Goal: Entertainment & Leisure: Consume media (video, audio)

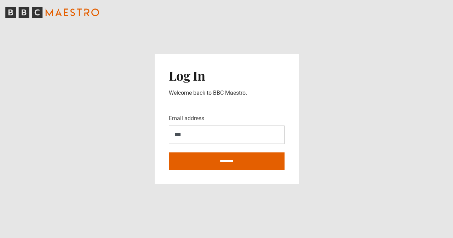
type input "**********"
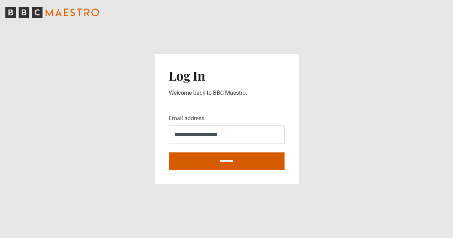
click at [233, 157] on input "********" at bounding box center [227, 161] width 116 height 18
type input "**********"
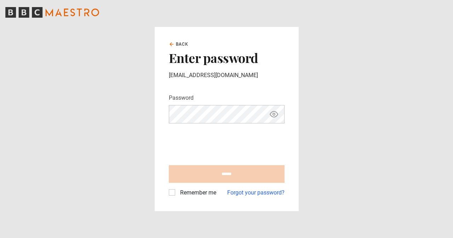
click at [274, 115] on icon "Show password" at bounding box center [274, 114] width 2 height 2
click at [274, 115] on icon "Hide password" at bounding box center [274, 114] width 8 height 8
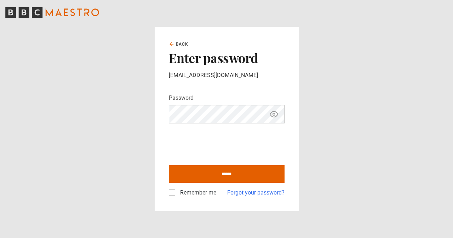
click at [277, 117] on icon "Show password" at bounding box center [273, 114] width 8 height 8
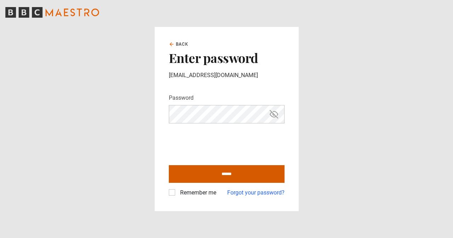
click at [224, 173] on input "******" at bounding box center [227, 174] width 116 height 18
type input "**********"
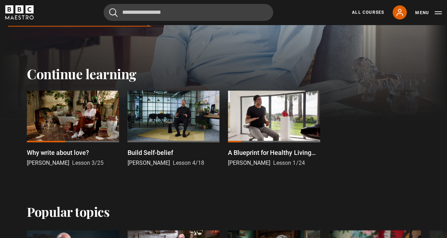
scroll to position [141, 0]
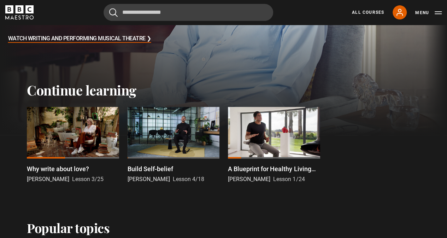
click at [73, 130] on div at bounding box center [73, 133] width 92 height 52
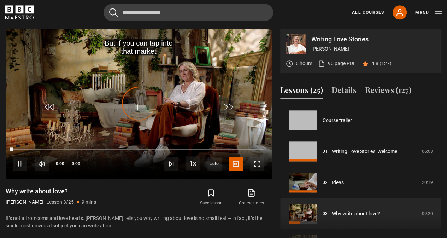
scroll to position [62, 0]
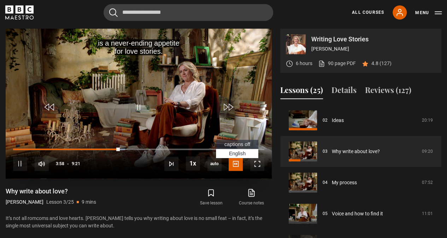
click at [234, 168] on span "Video Player" at bounding box center [236, 164] width 14 height 14
click at [238, 143] on span "captions off" at bounding box center [238, 144] width 26 height 6
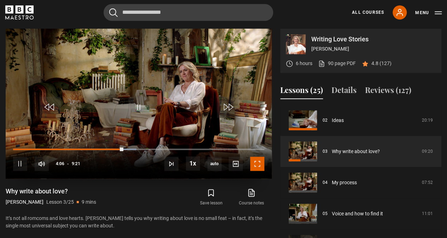
drag, startPoint x: 259, startPoint y: 163, endPoint x: 259, endPoint y: 194, distance: 30.8
click at [259, 163] on span "Video Player" at bounding box center [257, 164] width 14 height 14
click at [259, 165] on span "Video Player" at bounding box center [257, 164] width 14 height 14
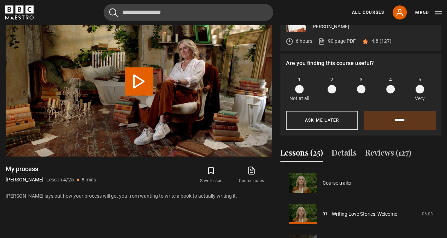
scroll to position [93, 0]
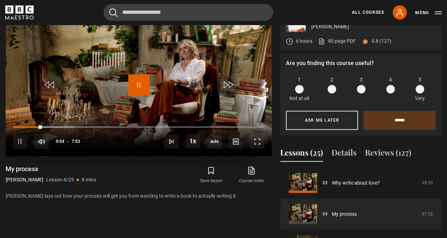
click at [137, 86] on span "Video Player" at bounding box center [138, 84] width 21 height 21
click at [256, 141] on span "Video Player" at bounding box center [257, 141] width 14 height 14
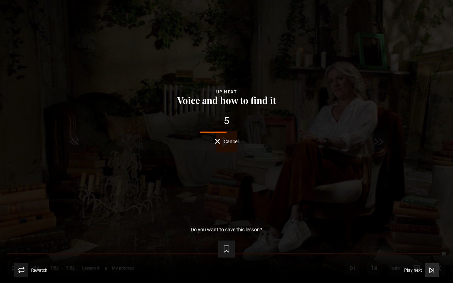
click at [417, 238] on span "Play next" at bounding box center [413, 270] width 18 height 4
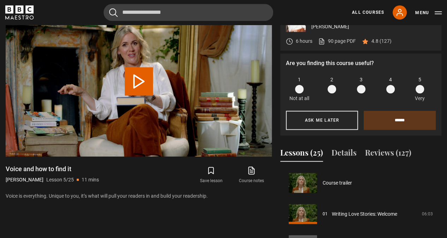
scroll to position [124, 0]
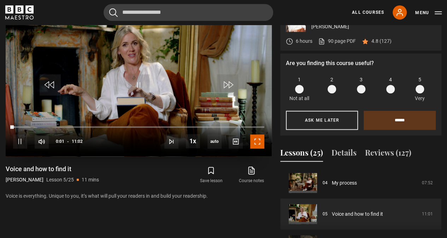
click at [255, 138] on span "Video Player" at bounding box center [257, 141] width 14 height 14
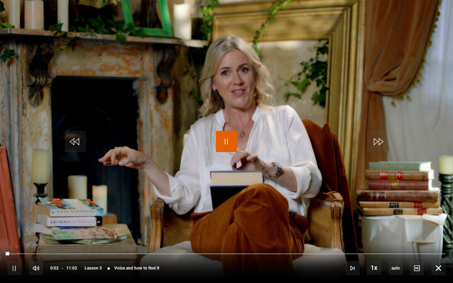
click at [226, 143] on span "Video Player" at bounding box center [226, 141] width 21 height 21
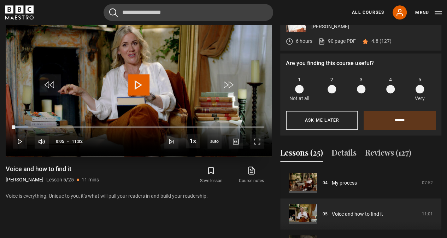
click at [138, 83] on span "Video Player" at bounding box center [138, 84] width 21 height 21
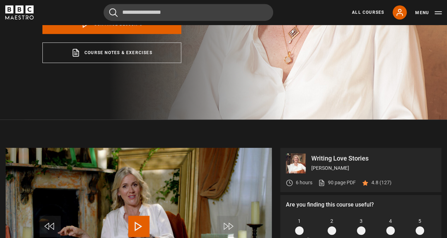
scroll to position [47, 0]
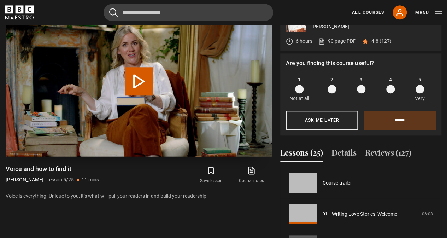
scroll to position [124, 0]
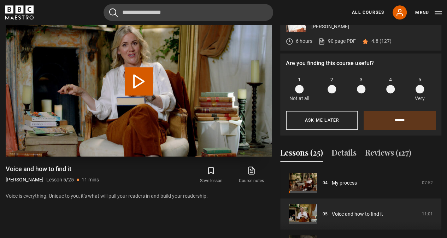
click at [136, 73] on button "Play Lesson Voice and how to find it" at bounding box center [139, 81] width 28 height 28
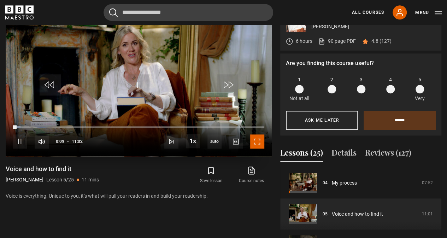
click at [262, 140] on span "Video Player" at bounding box center [257, 141] width 14 height 14
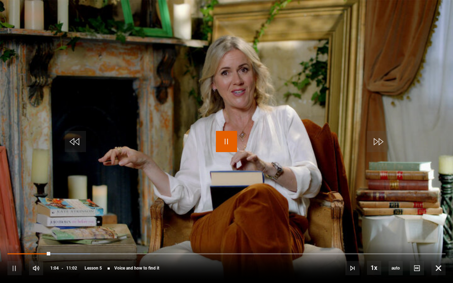
click at [228, 144] on span "Video Player" at bounding box center [226, 141] width 21 height 21
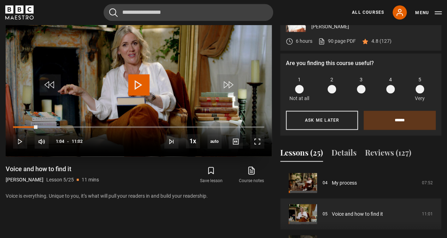
click at [141, 88] on span "Video Player" at bounding box center [138, 84] width 21 height 21
click at [254, 143] on span "Video Player" at bounding box center [257, 141] width 14 height 14
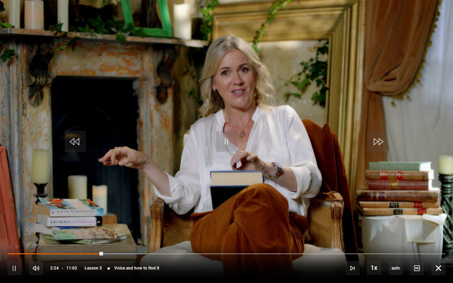
click at [368, 65] on video "Video Player" at bounding box center [226, 141] width 453 height 283
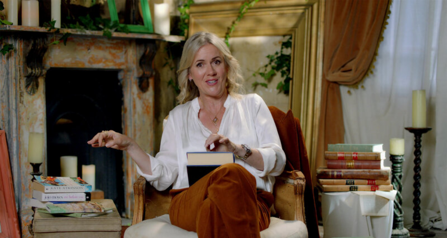
scroll to position [0, 0]
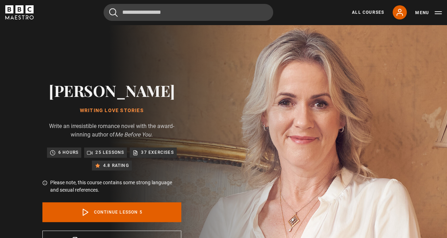
click at [151, 152] on p "37 exercises" at bounding box center [157, 152] width 33 height 7
click at [158, 153] on p "37 exercises" at bounding box center [157, 152] width 33 height 7
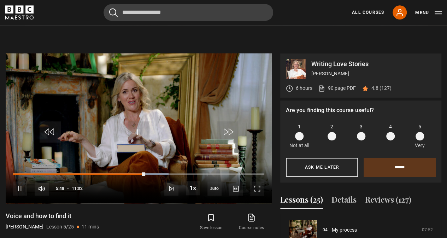
scroll to position [283, 0]
click at [341, 85] on link "90 page PDF (opens in new tab)" at bounding box center [337, 87] width 38 height 7
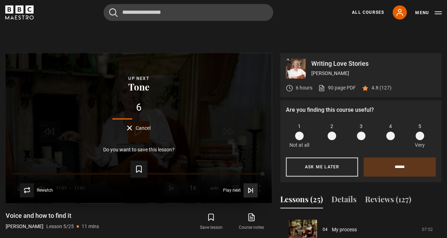
click at [242, 190] on button "Play next Play next" at bounding box center [240, 190] width 35 height 14
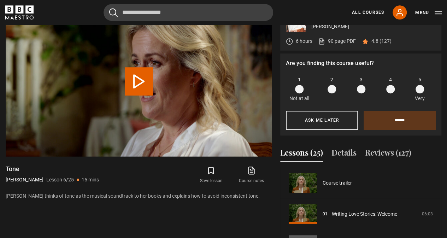
scroll to position [156, 0]
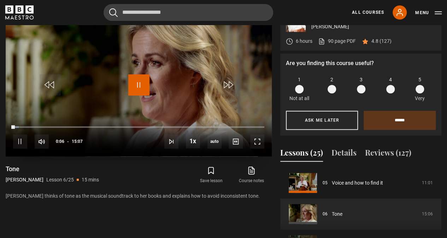
click at [137, 85] on span "Video Player" at bounding box center [138, 84] width 21 height 21
